Goal: Task Accomplishment & Management: Manage account settings

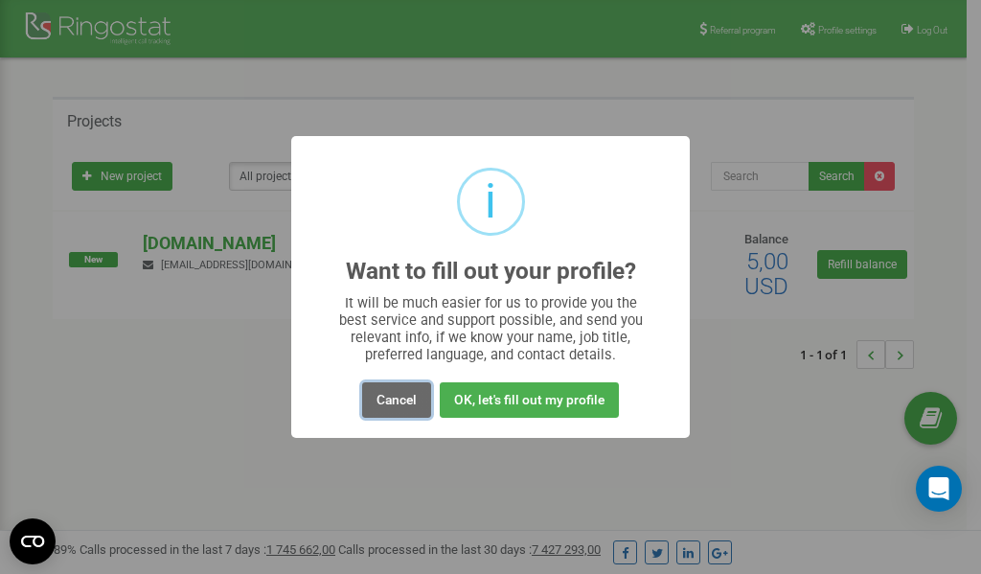
click at [401, 399] on button "Cancel" at bounding box center [396, 399] width 69 height 35
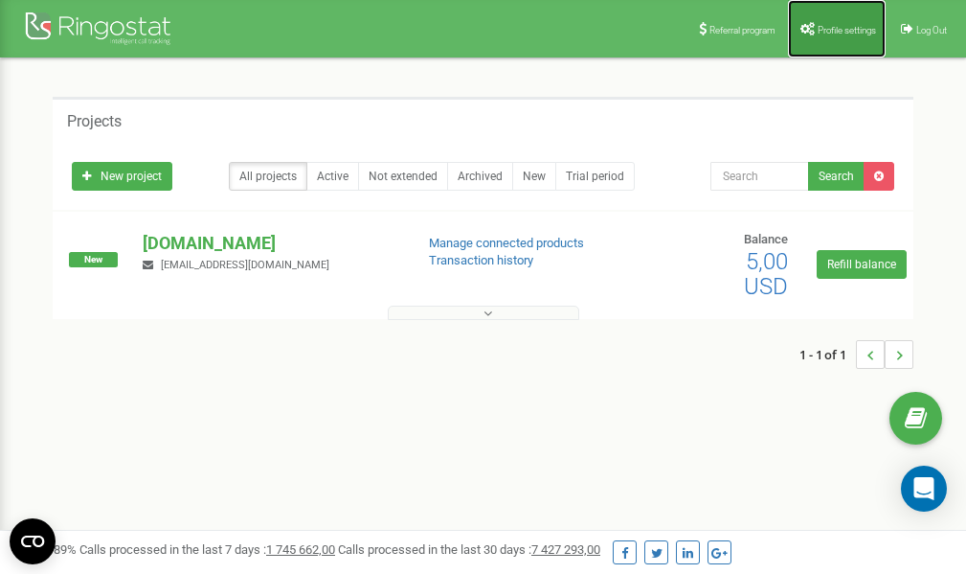
click at [833, 25] on span "Profile settings" at bounding box center [847, 30] width 58 height 11
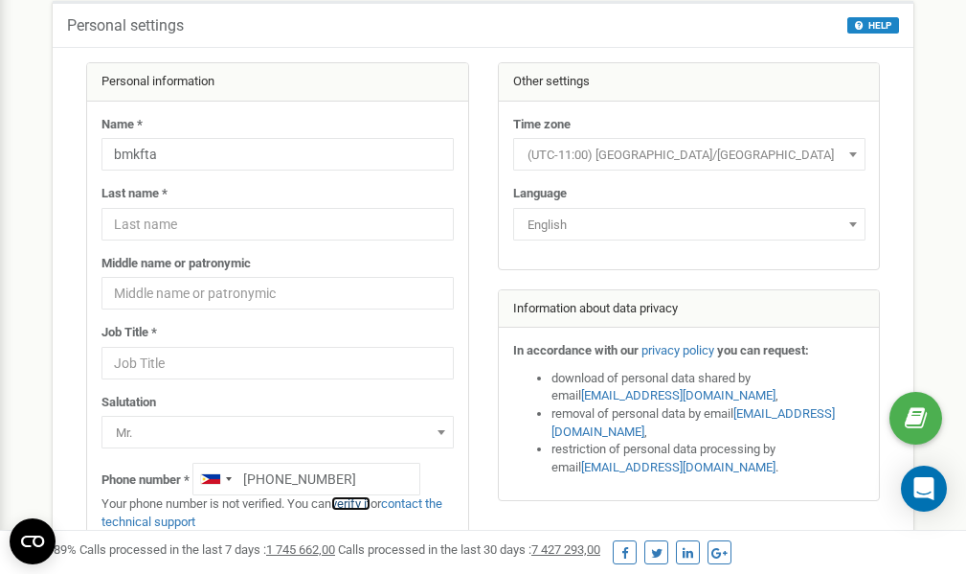
click at [359, 501] on link "verify it" at bounding box center [350, 503] width 39 height 14
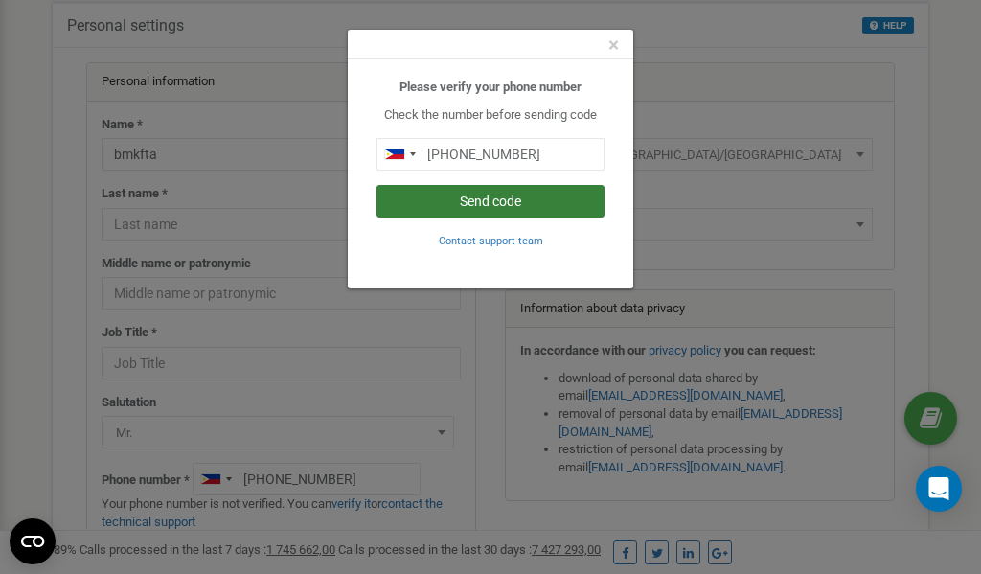
click at [512, 202] on button "Send code" at bounding box center [490, 201] width 228 height 33
